Goal: Task Accomplishment & Management: Complete application form

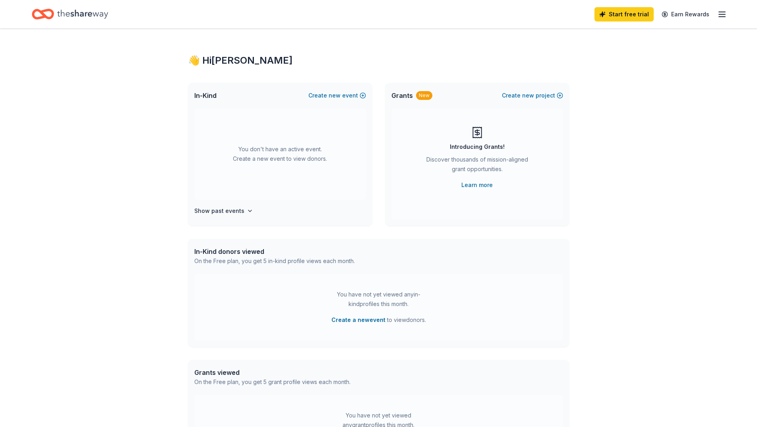
click at [63, 19] on icon "Home" at bounding box center [82, 14] width 51 height 16
click at [722, 12] on line "button" at bounding box center [722, 12] width 6 height 0
click at [568, 300] on div "In-Kind donors viewed On the Free plan, you get 5 in-kind profile views each mo…" at bounding box center [379, 293] width 382 height 108
click at [207, 95] on span "In-Kind" at bounding box center [205, 96] width 22 height 10
click at [555, 95] on button "Create new project" at bounding box center [532, 96] width 61 height 10
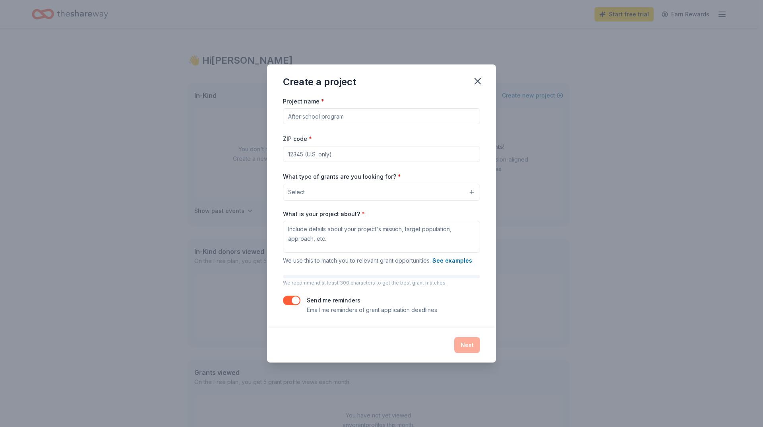
click at [318, 119] on input "Project name *" at bounding box center [381, 116] width 197 height 16
click at [478, 85] on icon "button" at bounding box center [477, 81] width 11 height 11
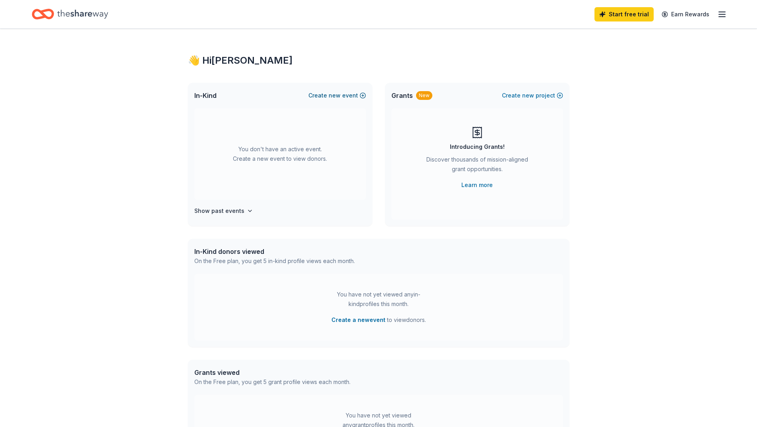
click at [351, 93] on button "Create new event" at bounding box center [337, 96] width 58 height 10
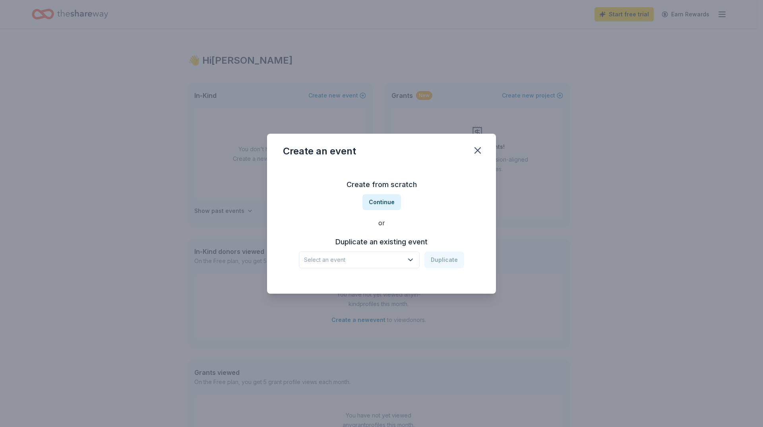
click at [371, 258] on span "Select an event" at bounding box center [353, 260] width 99 height 10
click at [361, 281] on div "Celebrity Casino Night" at bounding box center [345, 281] width 76 height 10
click at [444, 252] on div "Duplicate an existing event Celebrity Casino Night Duplicate" at bounding box center [381, 251] width 197 height 33
click at [455, 265] on button "Duplicate" at bounding box center [445, 259] width 40 height 17
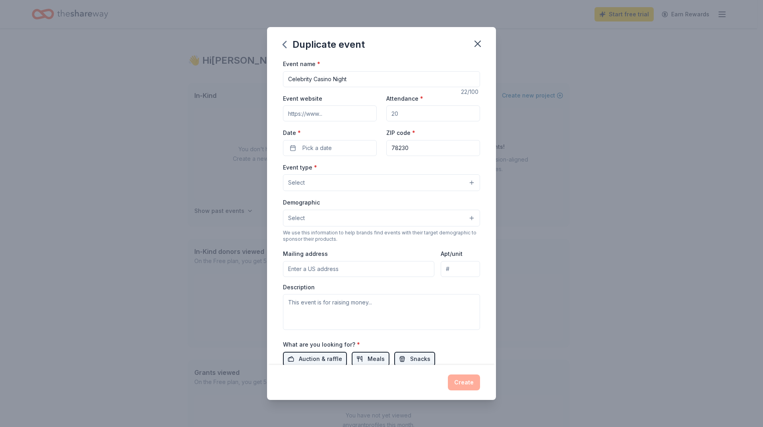
click at [340, 117] on input "Event website" at bounding box center [330, 113] width 94 height 16
paste input "https://one.bidpal.net/ccn2025"
type input "https://one.bidpal.net/ccn2025"
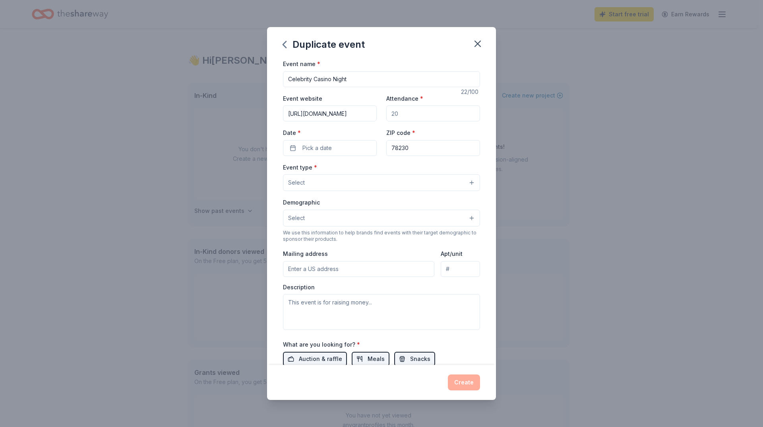
click at [422, 115] on input "Attendance *" at bounding box center [433, 113] width 94 height 16
type input "300"
drag, startPoint x: 332, startPoint y: 147, endPoint x: 336, endPoint y: 144, distance: 4.6
click at [333, 147] on button "Pick a date" at bounding box center [330, 148] width 94 height 16
click at [370, 252] on button "25" at bounding box center [371, 251] width 14 height 14
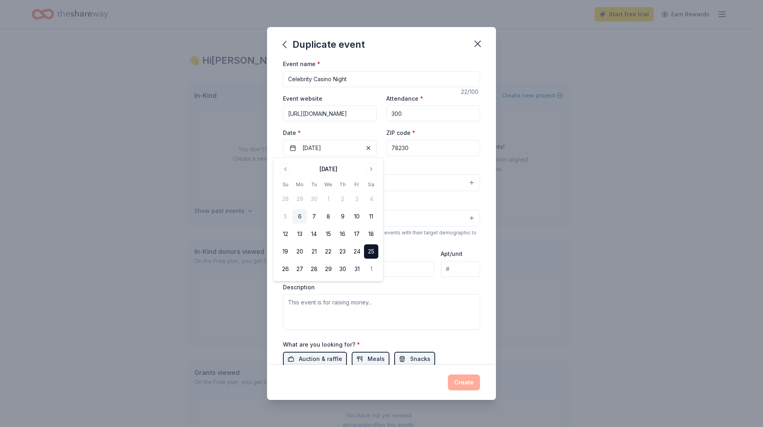
click at [372, 254] on button "25" at bounding box center [371, 251] width 14 height 14
click at [371, 254] on button "25" at bounding box center [371, 251] width 14 height 14
click at [433, 148] on input "78230" at bounding box center [433, 148] width 94 height 16
click at [341, 178] on button "Select" at bounding box center [381, 182] width 197 height 17
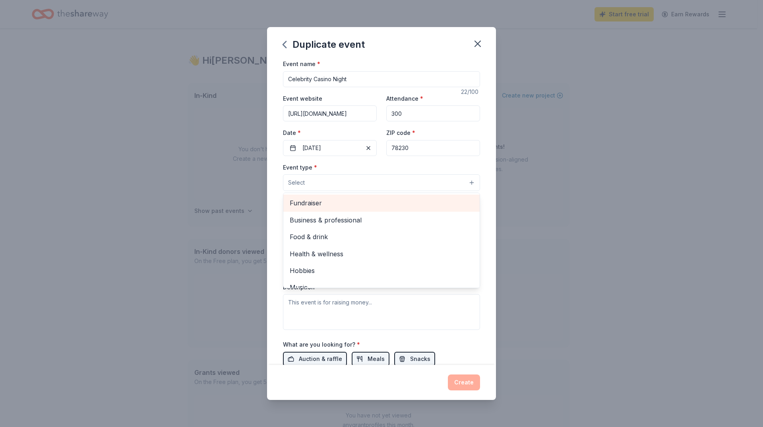
click at [317, 207] on span "Fundraiser" at bounding box center [382, 203] width 184 height 10
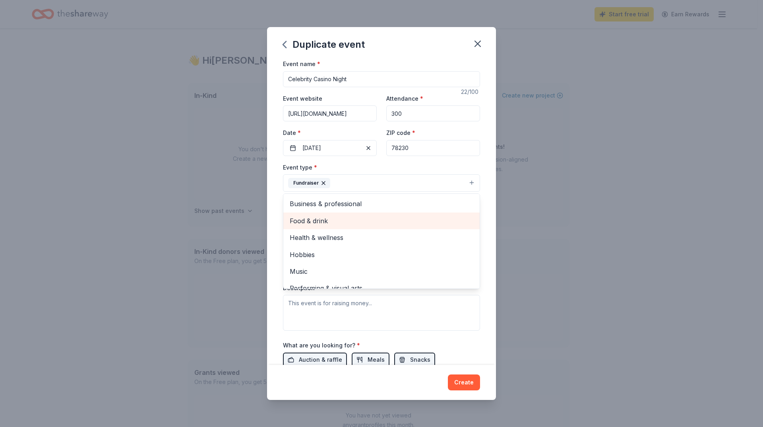
click at [324, 222] on span "Food & drink" at bounding box center [382, 220] width 184 height 10
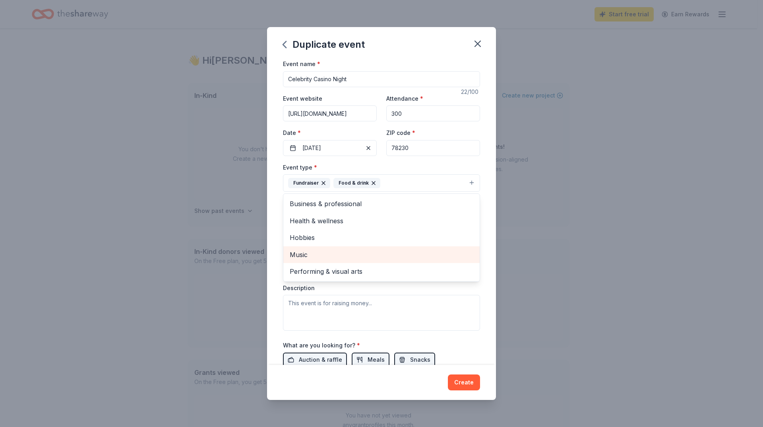
click at [307, 260] on div "Music" at bounding box center [381, 254] width 196 height 17
click at [334, 255] on span "Performing & visual arts" at bounding box center [382, 254] width 184 height 10
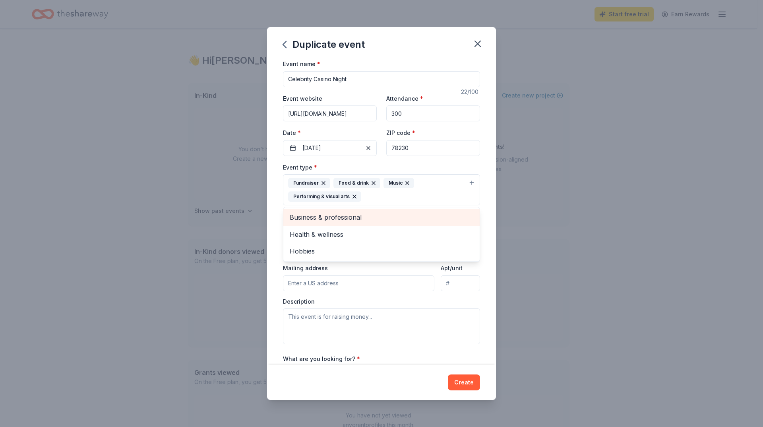
click at [345, 214] on span "Business & professional" at bounding box center [382, 217] width 184 height 10
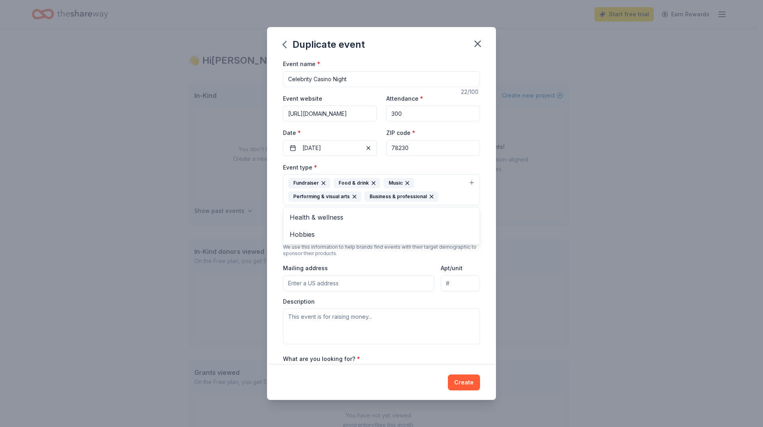
click at [466, 299] on div "Event type * Fundraiser Food & drink Music Performing & visual arts Business & …" at bounding box center [381, 253] width 197 height 182
click at [362, 288] on input "Mailing address" at bounding box center [358, 283] width 151 height 16
type input "11120 Wurzbach Road, San Antonio, TX, 78230"
click at [450, 284] on input "Apt/unit" at bounding box center [460, 283] width 39 height 16
type input "300"
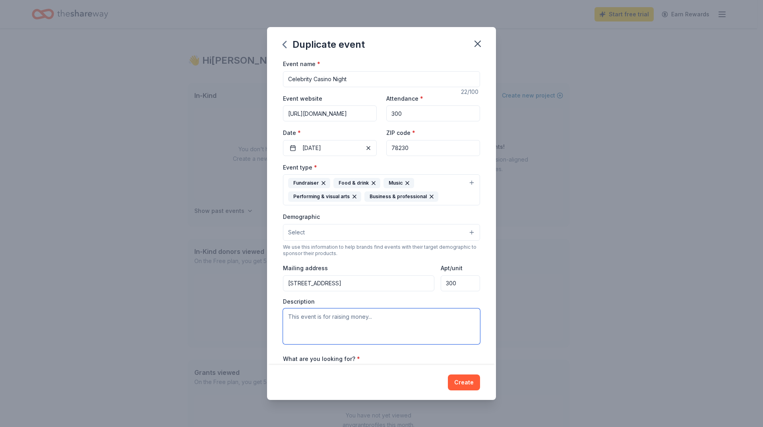
click at [360, 321] on textarea at bounding box center [381, 326] width 197 height 36
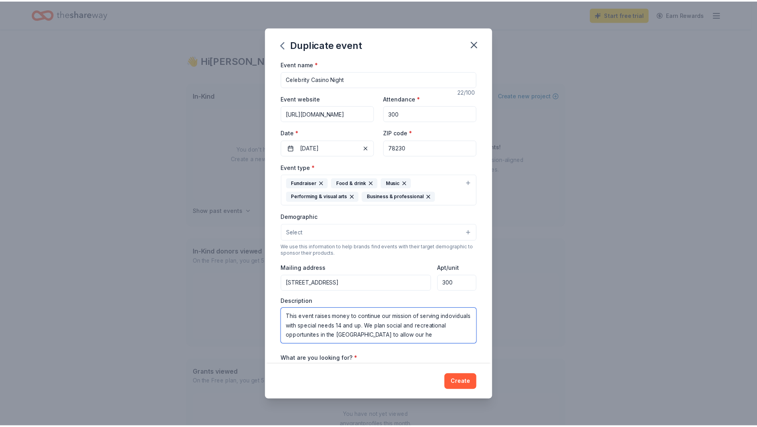
scroll to position [5, 0]
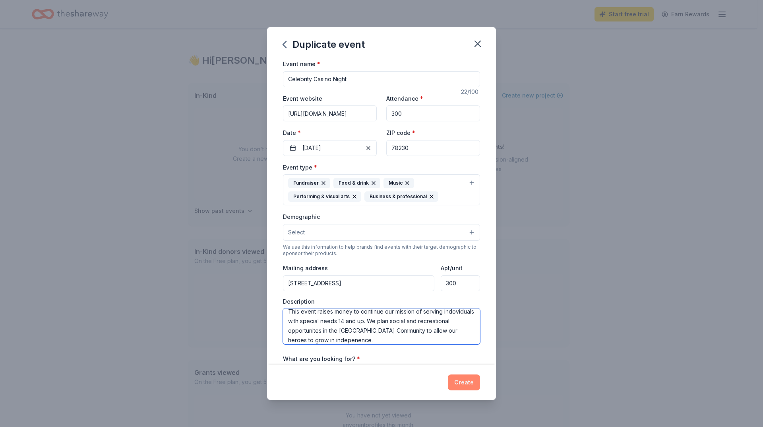
type textarea "This event raises money to continue our mission of serving indoviduals with spe…"
click at [469, 377] on button "Create" at bounding box center [464, 382] width 32 height 16
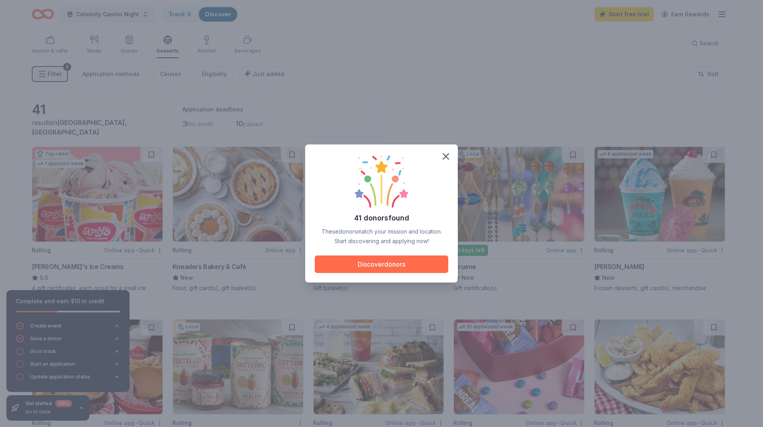
click at [381, 265] on button "Discover donors" at bounding box center [382, 263] width 134 height 17
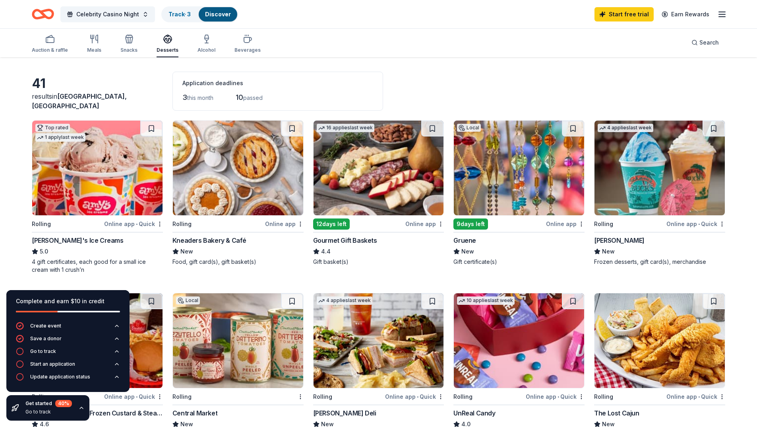
scroll to position [40, 0]
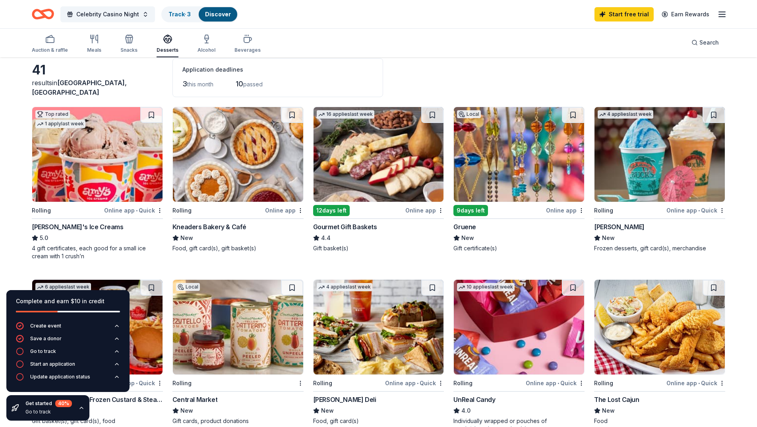
click at [381, 226] on div "Gourmet Gift Baskets" at bounding box center [378, 227] width 131 height 10
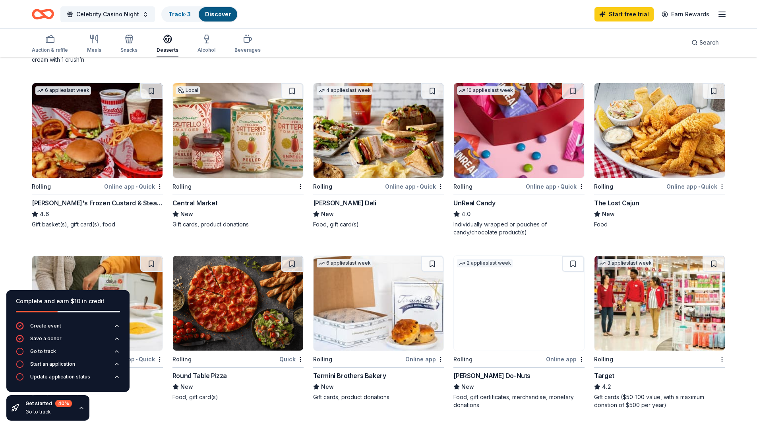
scroll to position [239, 0]
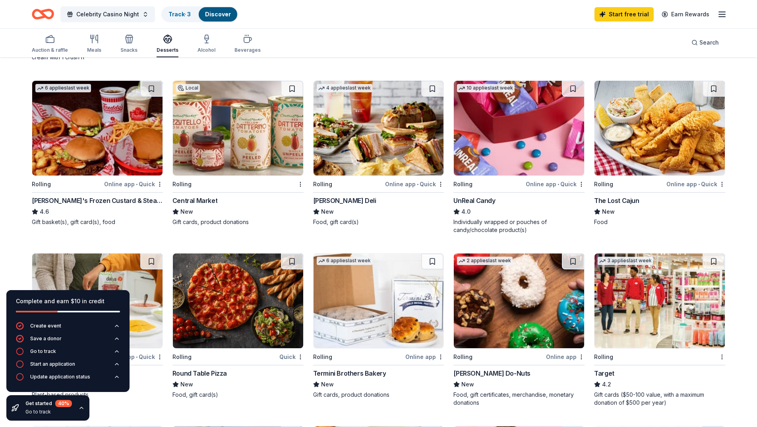
click at [221, 200] on div "Central Market" at bounding box center [238, 201] width 131 height 10
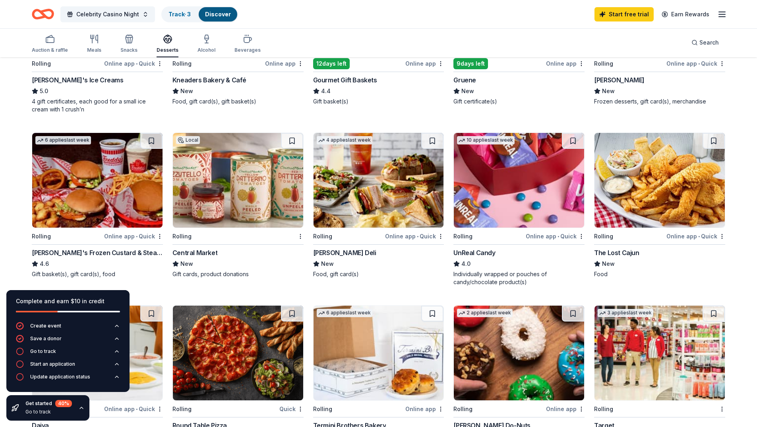
scroll to position [199, 0]
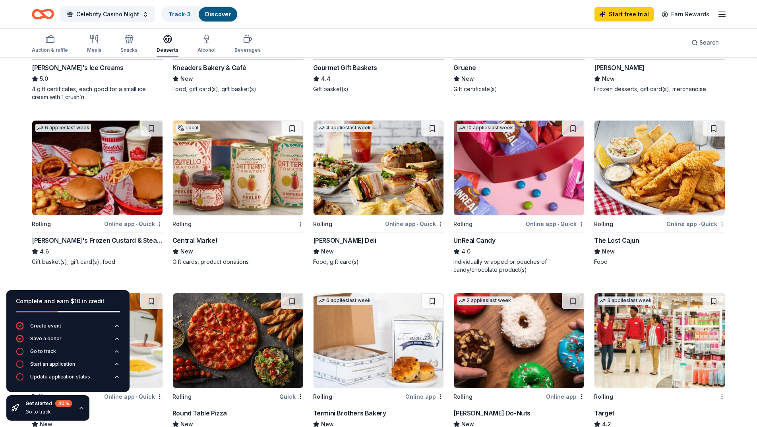
click at [357, 240] on div "McAlister's Deli" at bounding box center [344, 240] width 63 height 10
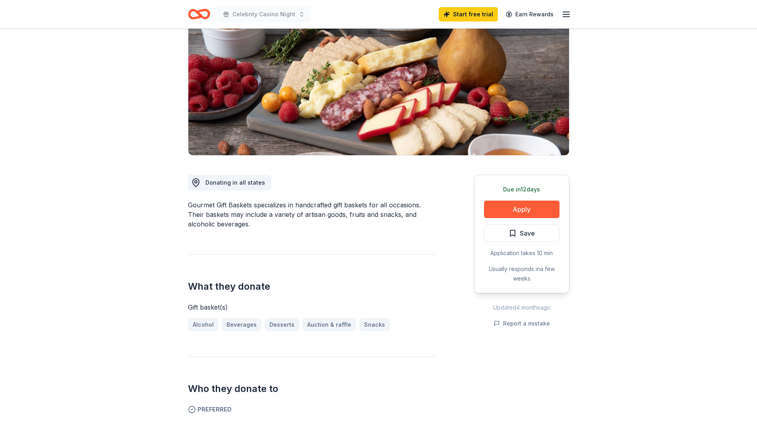
scroll to position [80, 0]
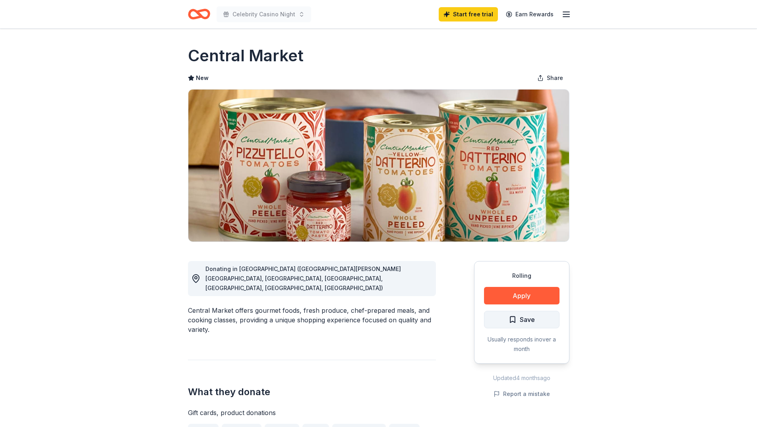
scroll to position [159, 0]
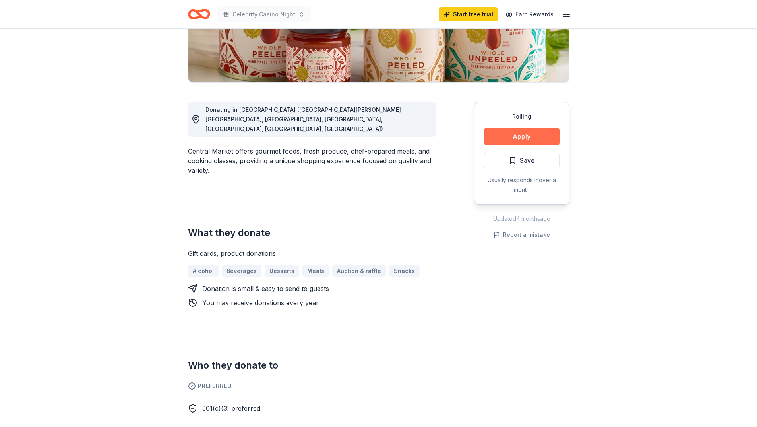
click at [519, 132] on button "Apply" at bounding box center [522, 136] width 76 height 17
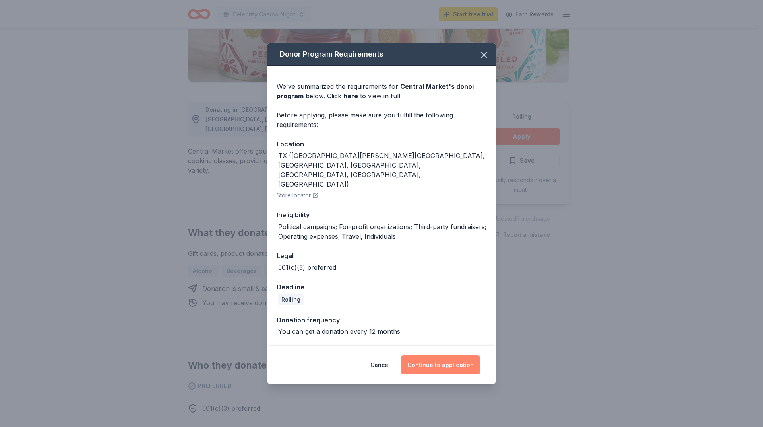
click at [459, 355] on button "Continue to application" at bounding box center [440, 364] width 79 height 19
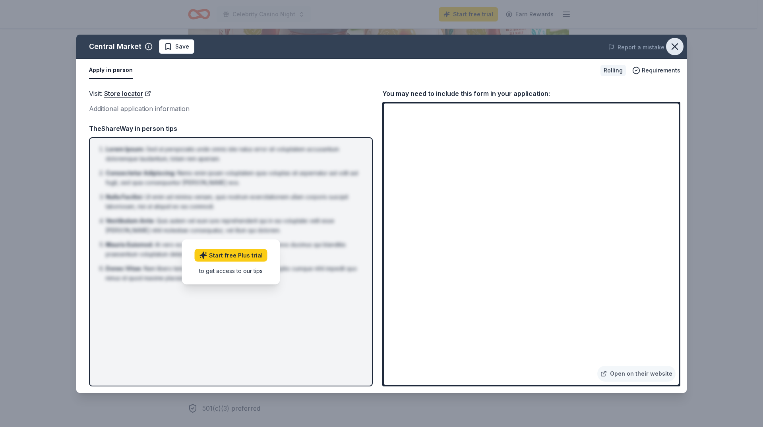
click at [671, 50] on icon "button" at bounding box center [674, 46] width 11 height 11
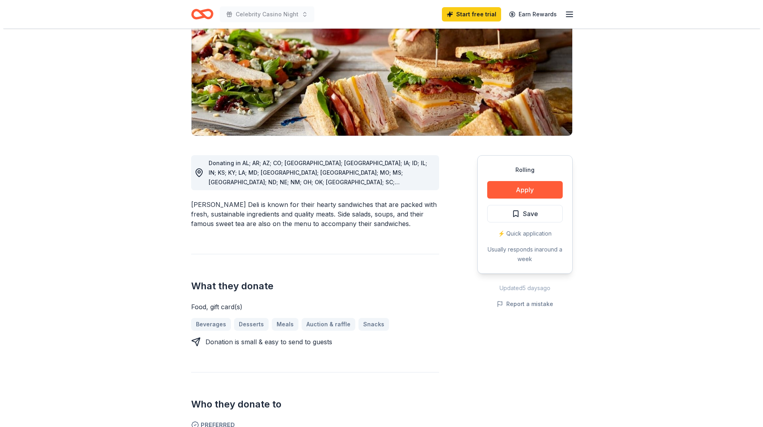
scroll to position [119, 0]
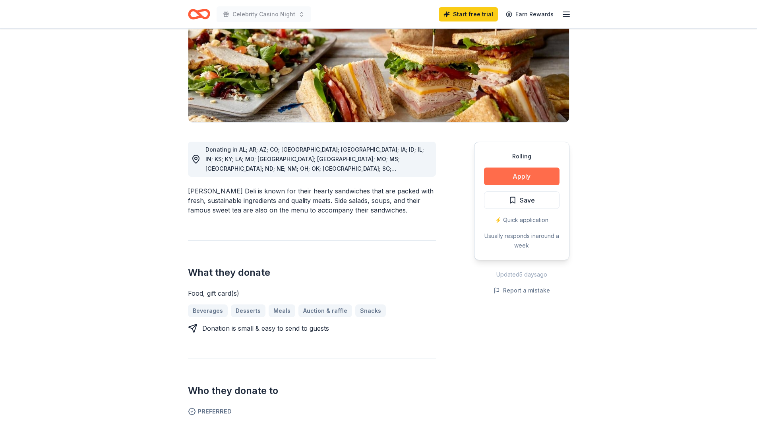
click at [538, 180] on button "Apply" at bounding box center [522, 175] width 76 height 17
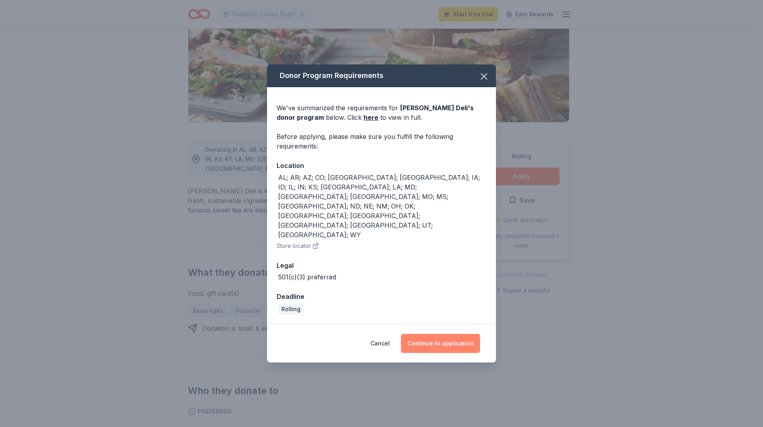
click at [466, 334] on button "Continue to application" at bounding box center [440, 343] width 79 height 19
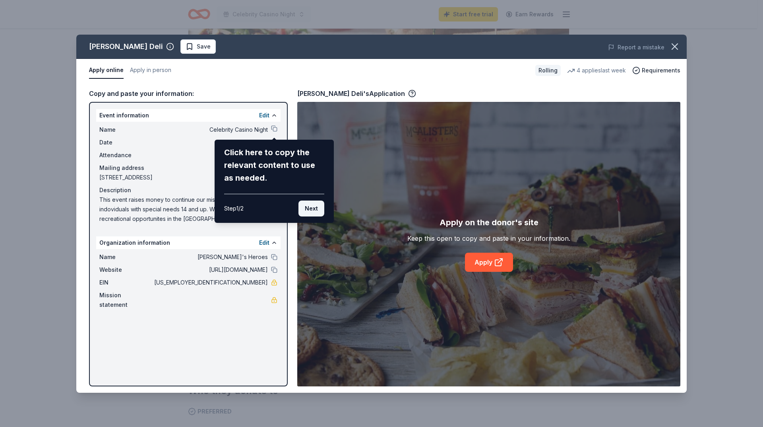
click at [309, 207] on button "Next" at bounding box center [312, 208] width 26 height 16
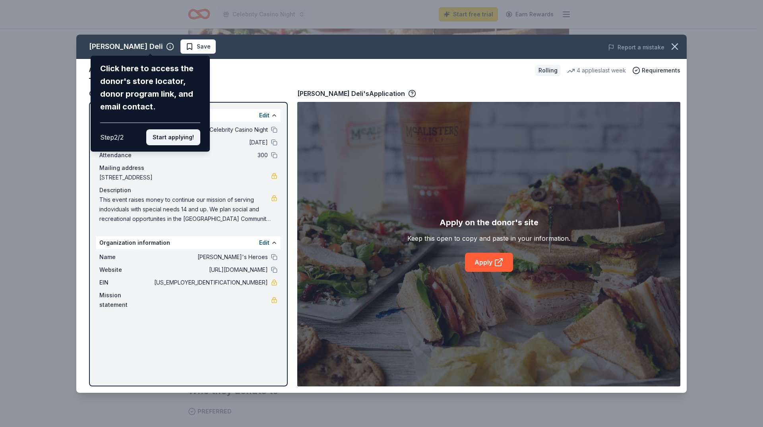
click at [182, 135] on button "Start applying!" at bounding box center [173, 137] width 54 height 16
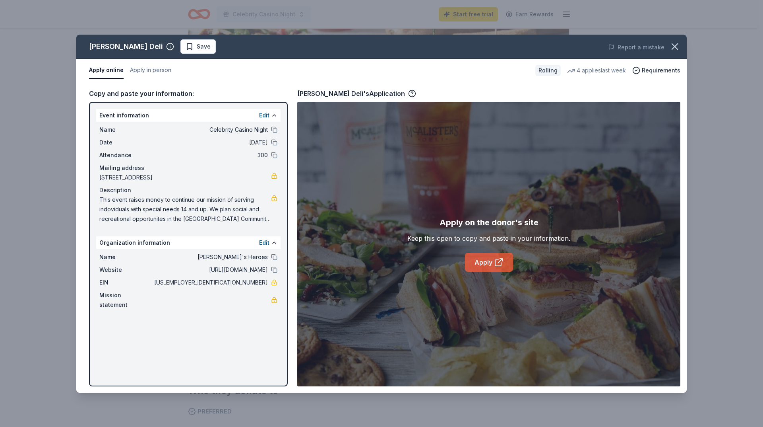
click at [508, 265] on link "Apply" at bounding box center [489, 261] width 48 height 19
